Goal: Communication & Community: Connect with others

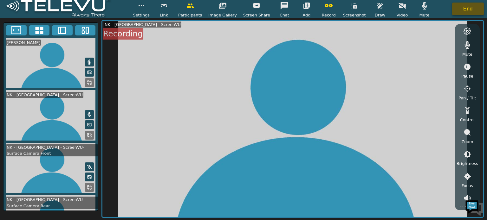
click at [467, 7] on button "End" at bounding box center [468, 9] width 32 height 13
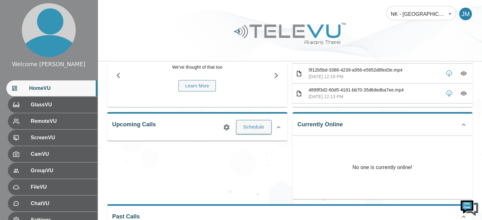
scroll to position [63, 0]
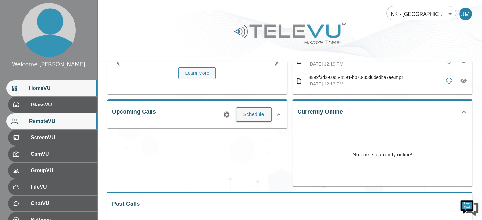
click at [72, 124] on span "RemoteVU" at bounding box center [60, 122] width 63 height 8
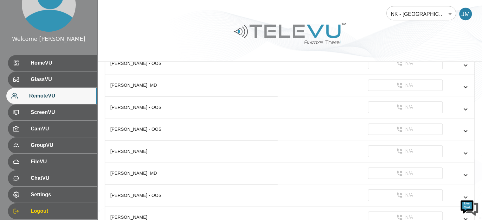
scroll to position [342, 0]
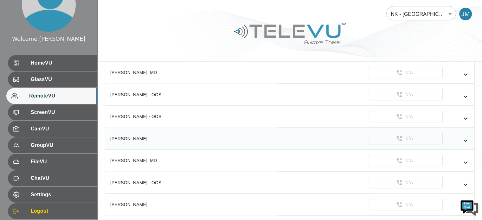
click at [197, 133] on th "[PERSON_NAME]" at bounding box center [191, 139] width 173 height 22
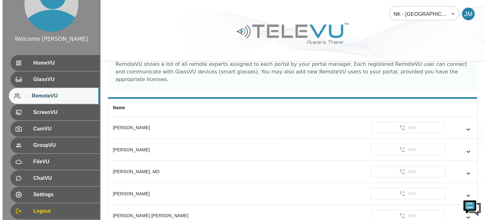
scroll to position [0, 0]
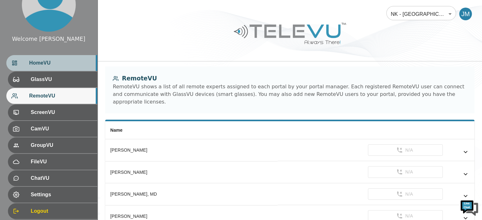
click at [70, 64] on span "HomeVU" at bounding box center [60, 63] width 63 height 8
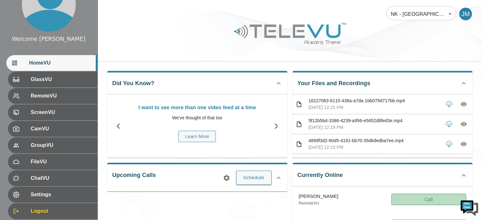
click at [410, 199] on button "Call" at bounding box center [429, 200] width 75 height 12
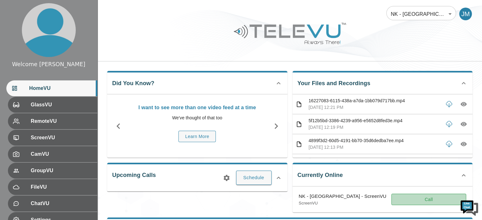
click at [426, 200] on button "Call" at bounding box center [429, 200] width 75 height 12
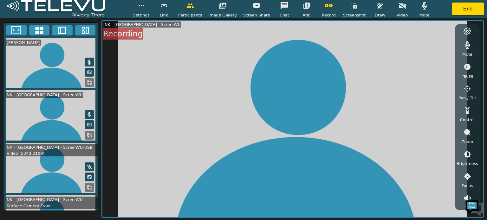
click at [88, 185] on icon at bounding box center [89, 187] width 5 height 5
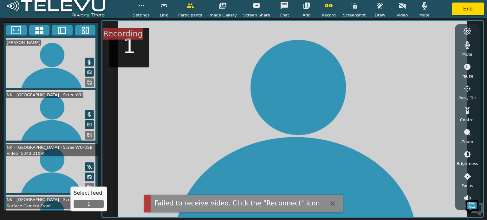
click at [90, 203] on button "1" at bounding box center [89, 204] width 30 height 8
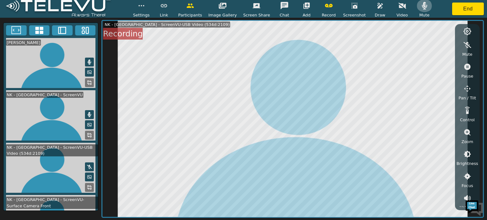
click at [422, 5] on icon "button" at bounding box center [424, 6] width 5 height 8
